Goal: Transaction & Acquisition: Obtain resource

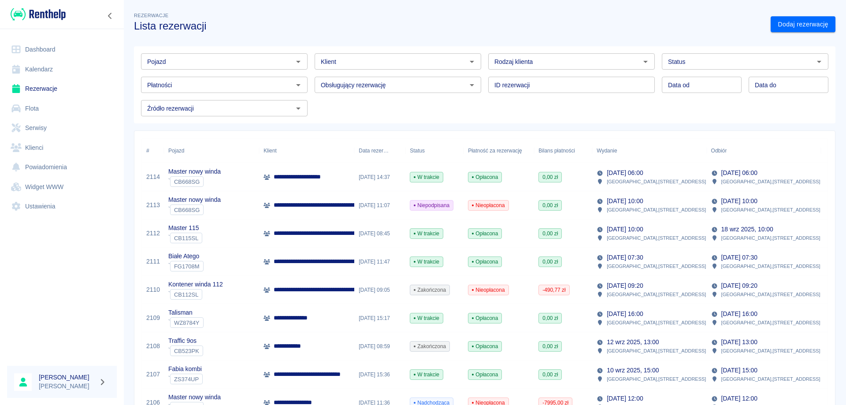
click at [224, 57] on input "Pojazd" at bounding box center [217, 61] width 147 height 11
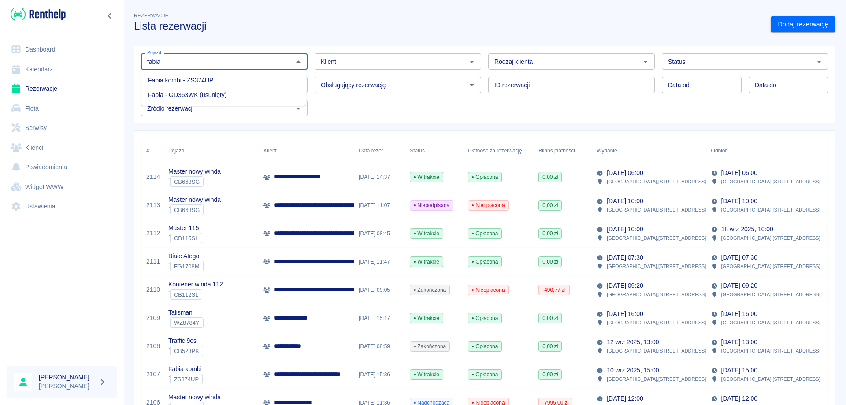
type input "fabia"
click at [289, 175] on p "**********" at bounding box center [300, 176] width 52 height 9
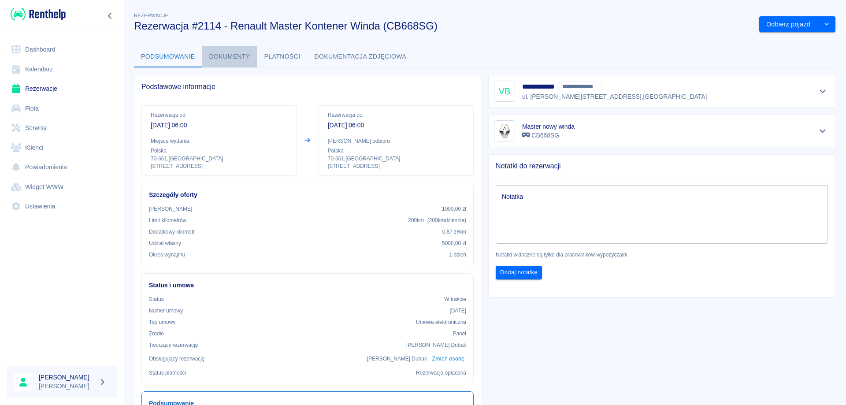
click at [235, 61] on button "Dokumenty" at bounding box center [229, 56] width 55 height 21
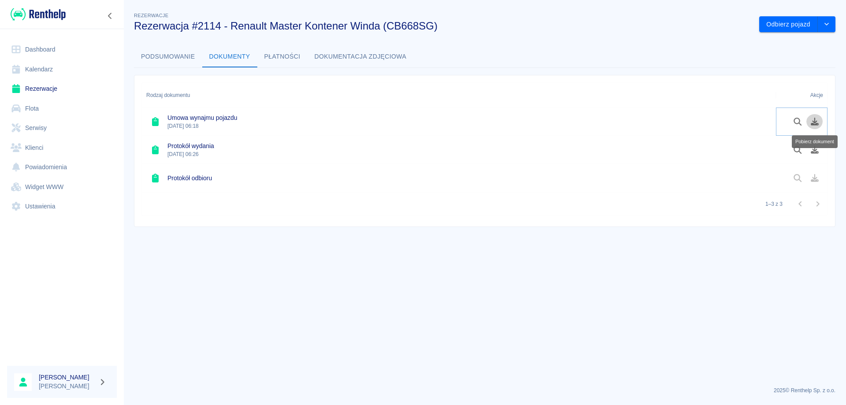
click at [813, 128] on button "Pobierz dokument" at bounding box center [815, 121] width 17 height 15
click at [814, 153] on icon "Pobierz dokument" at bounding box center [815, 150] width 8 height 8
